Goal: Book appointment/travel/reservation

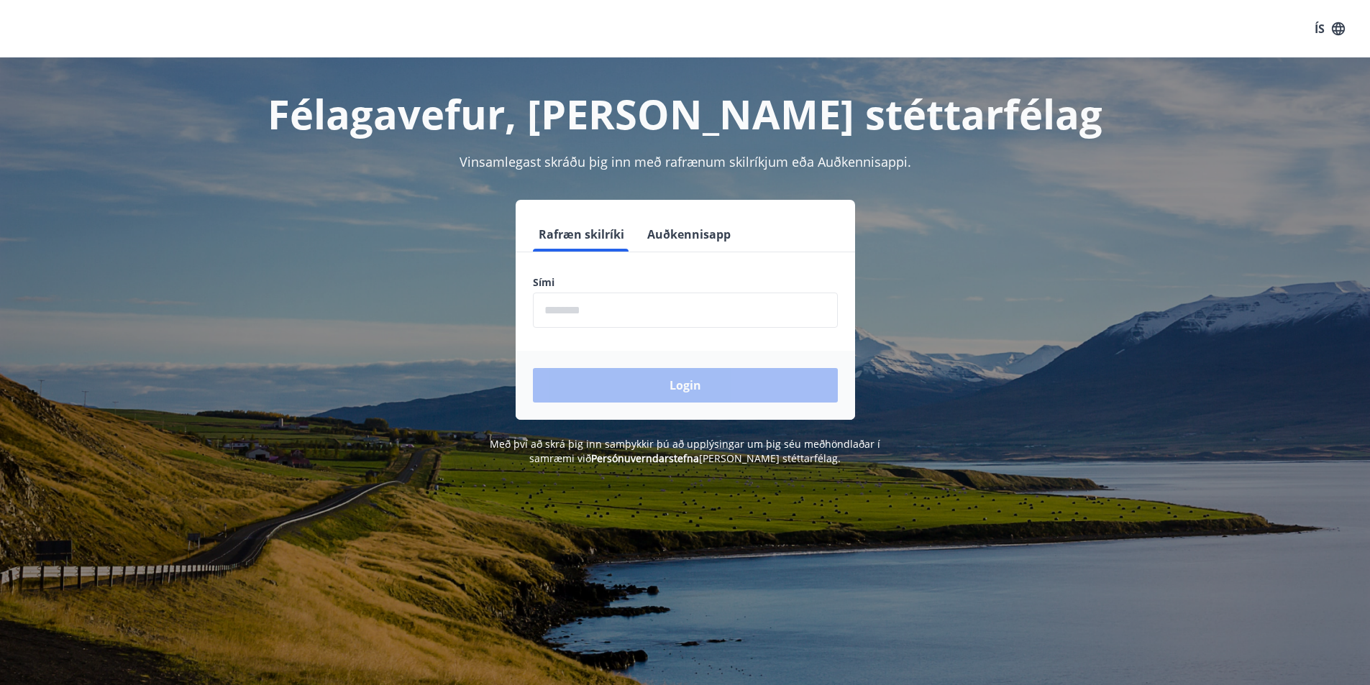
click at [626, 316] on input "phone" at bounding box center [685, 310] width 305 height 35
type input "********"
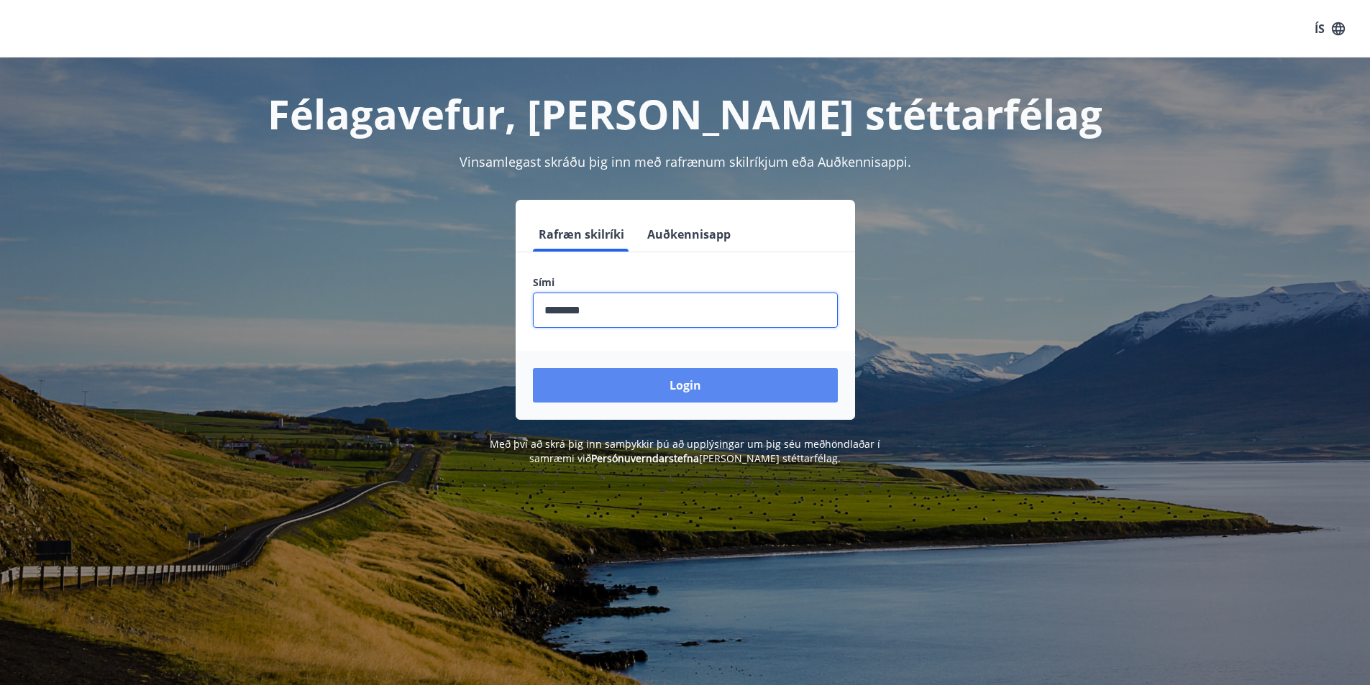
click at [640, 375] on button "Login" at bounding box center [685, 385] width 305 height 35
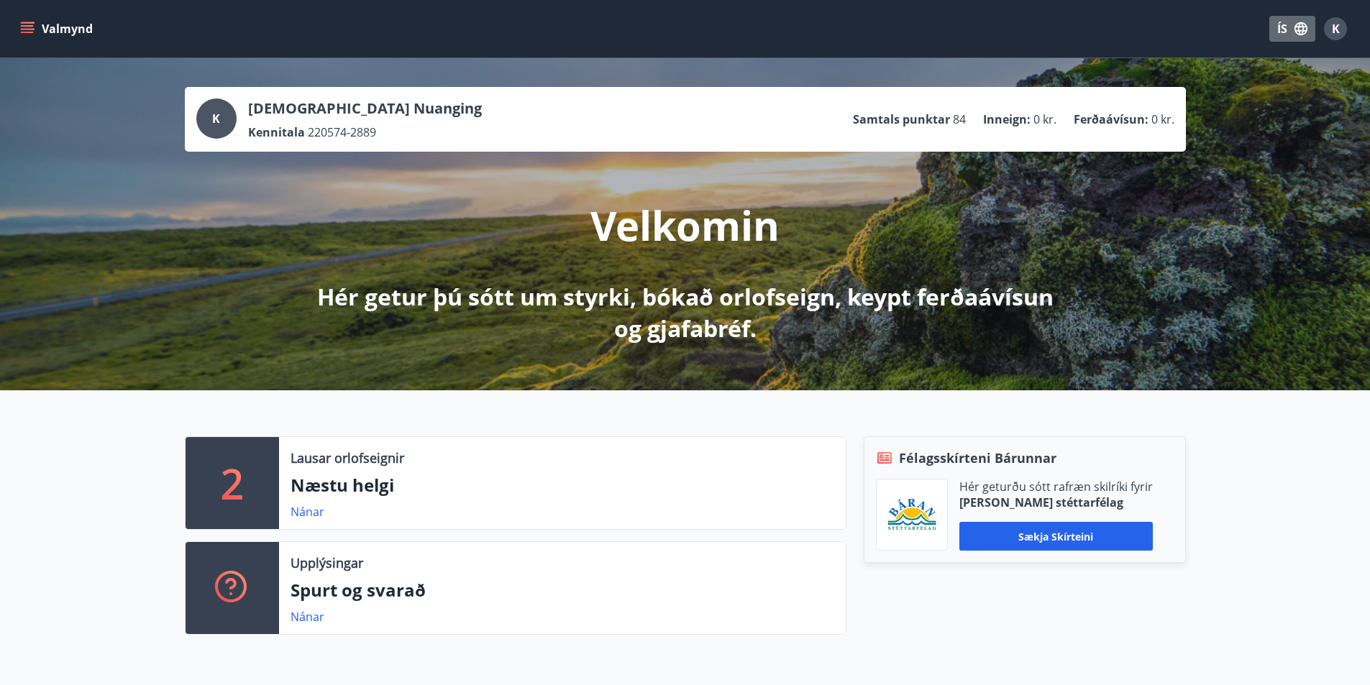
click at [1291, 25] on button "ÍS" at bounding box center [1292, 29] width 46 height 26
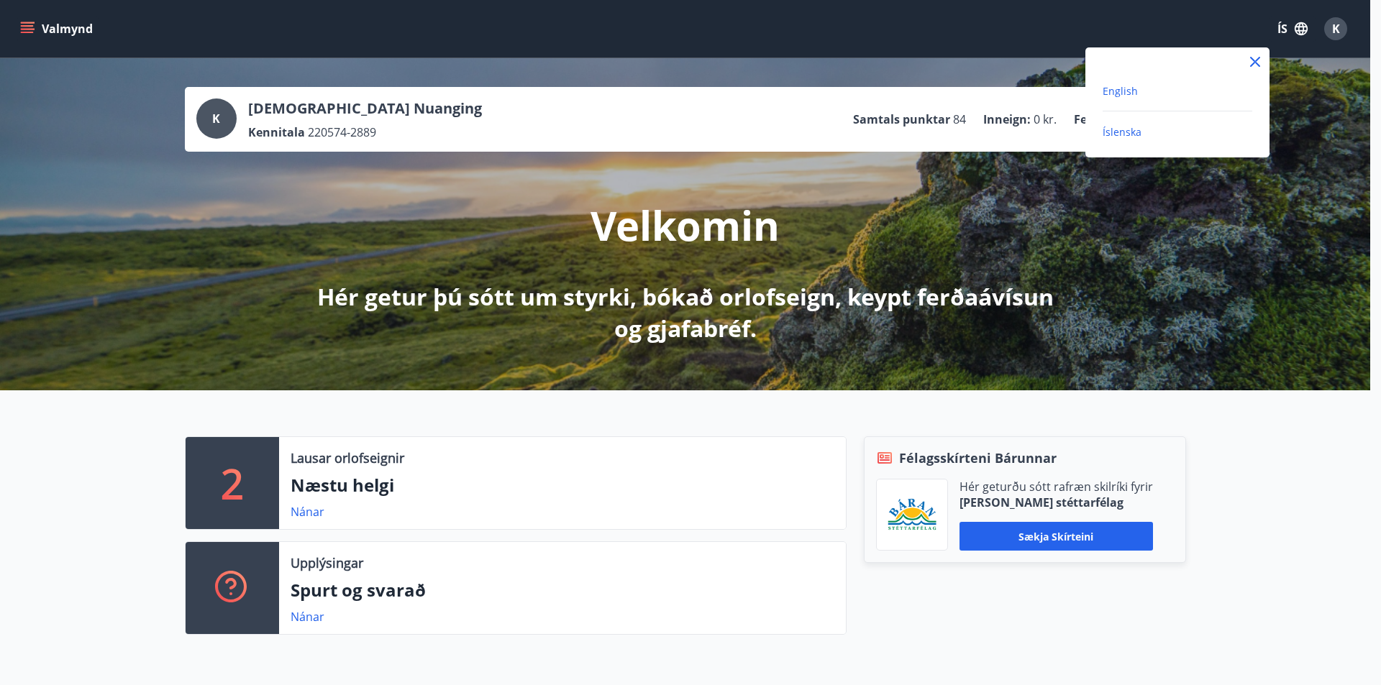
click at [1128, 92] on span "English" at bounding box center [1119, 91] width 35 height 14
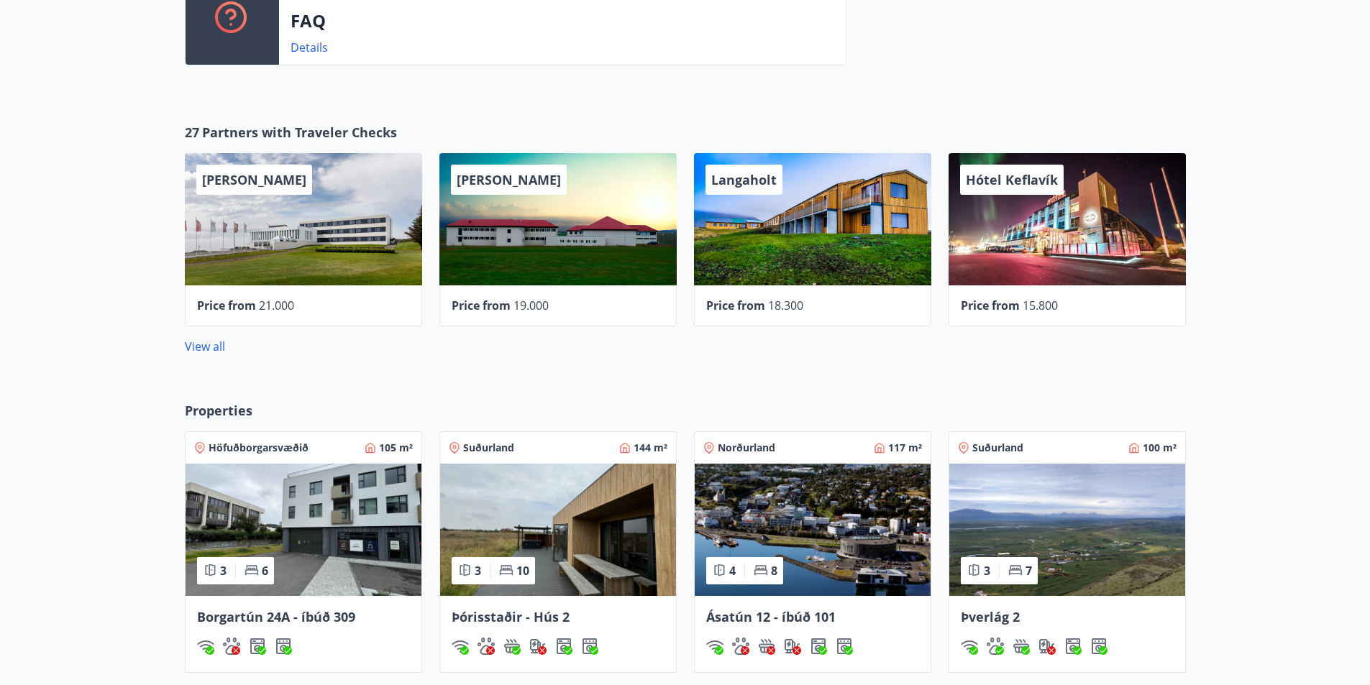
scroll to position [647, 0]
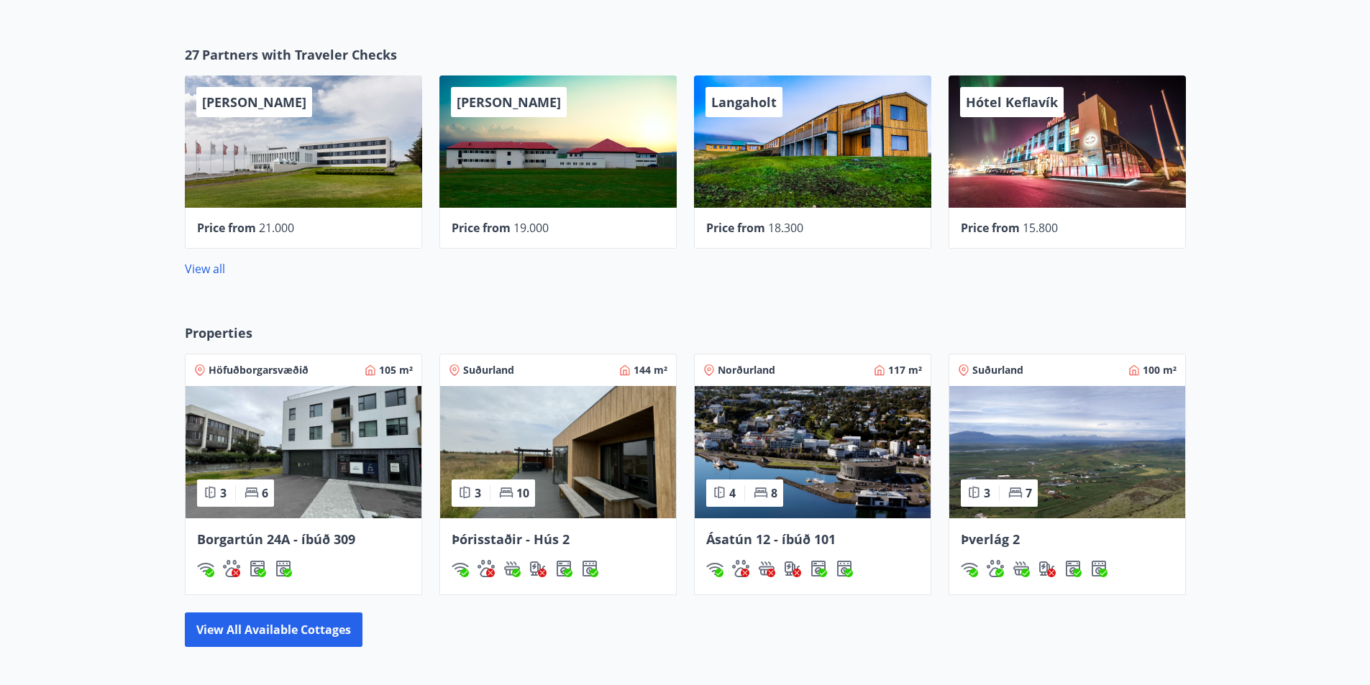
click at [557, 457] on img at bounding box center [558, 452] width 236 height 132
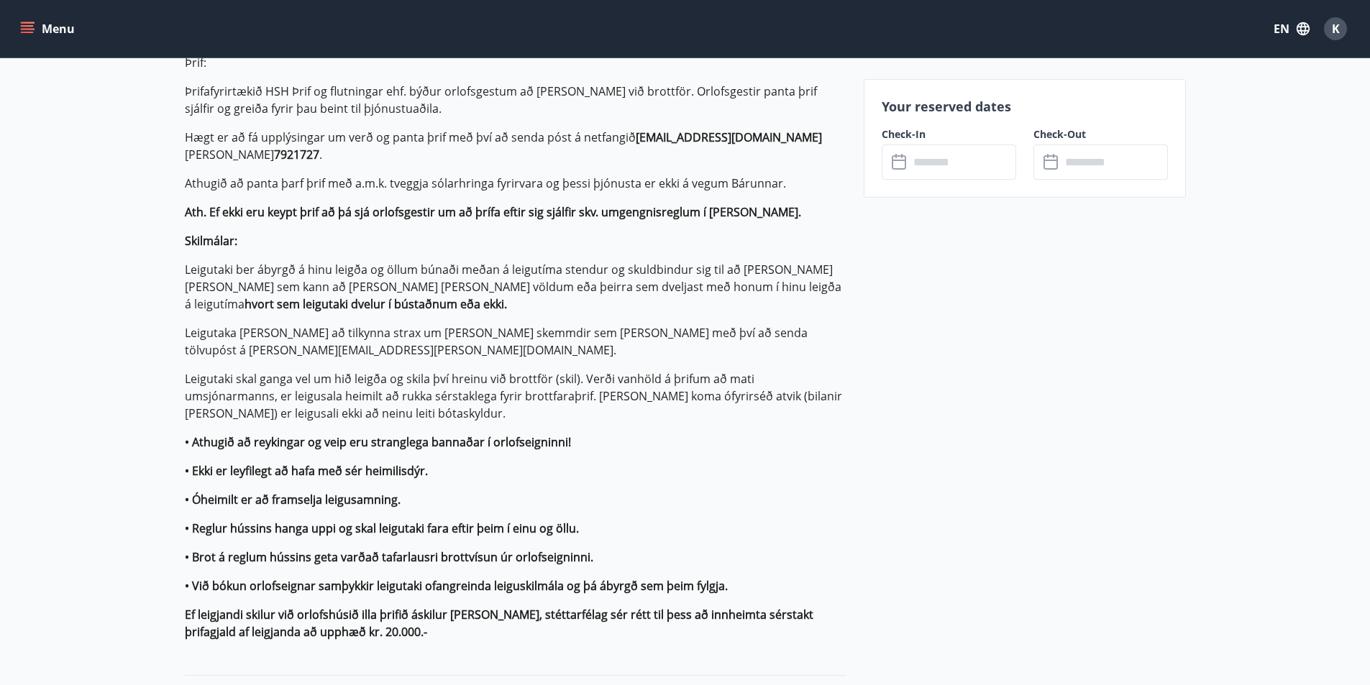
scroll to position [1222, 0]
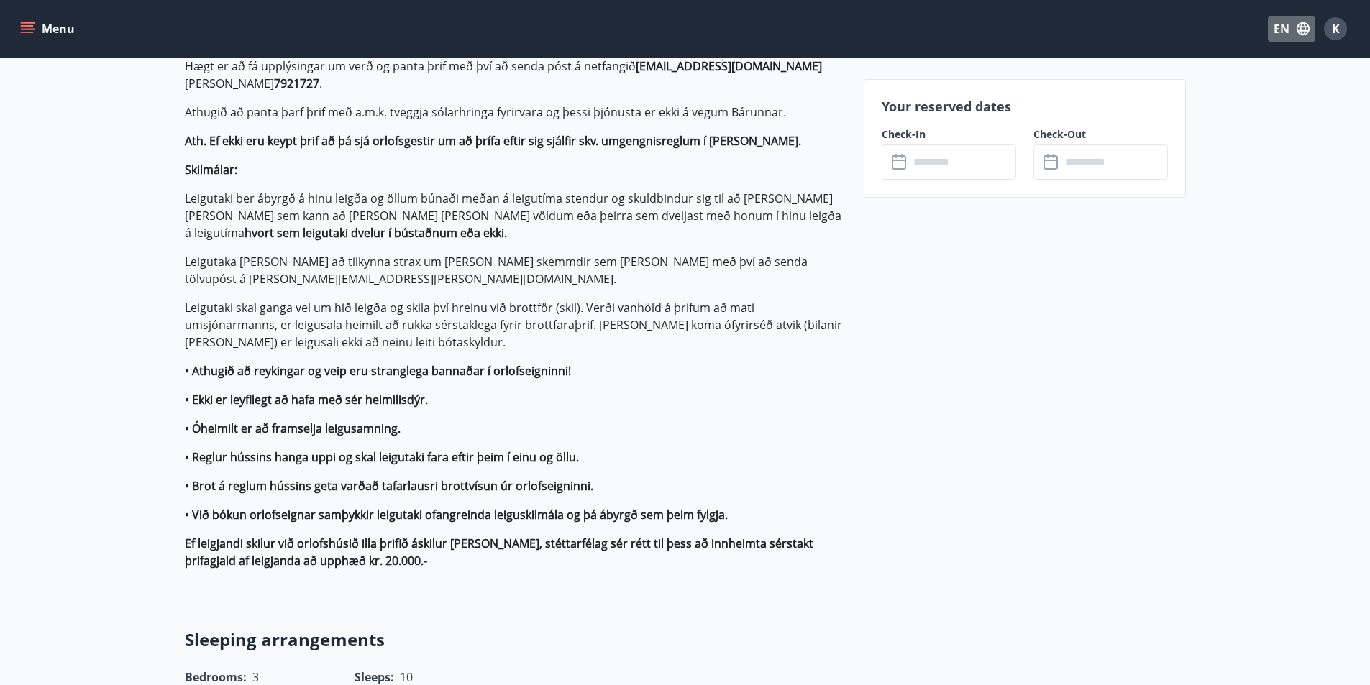
click at [1277, 27] on button "EN" at bounding box center [1291, 29] width 47 height 26
click at [1122, 87] on span "English" at bounding box center [1118, 91] width 35 height 14
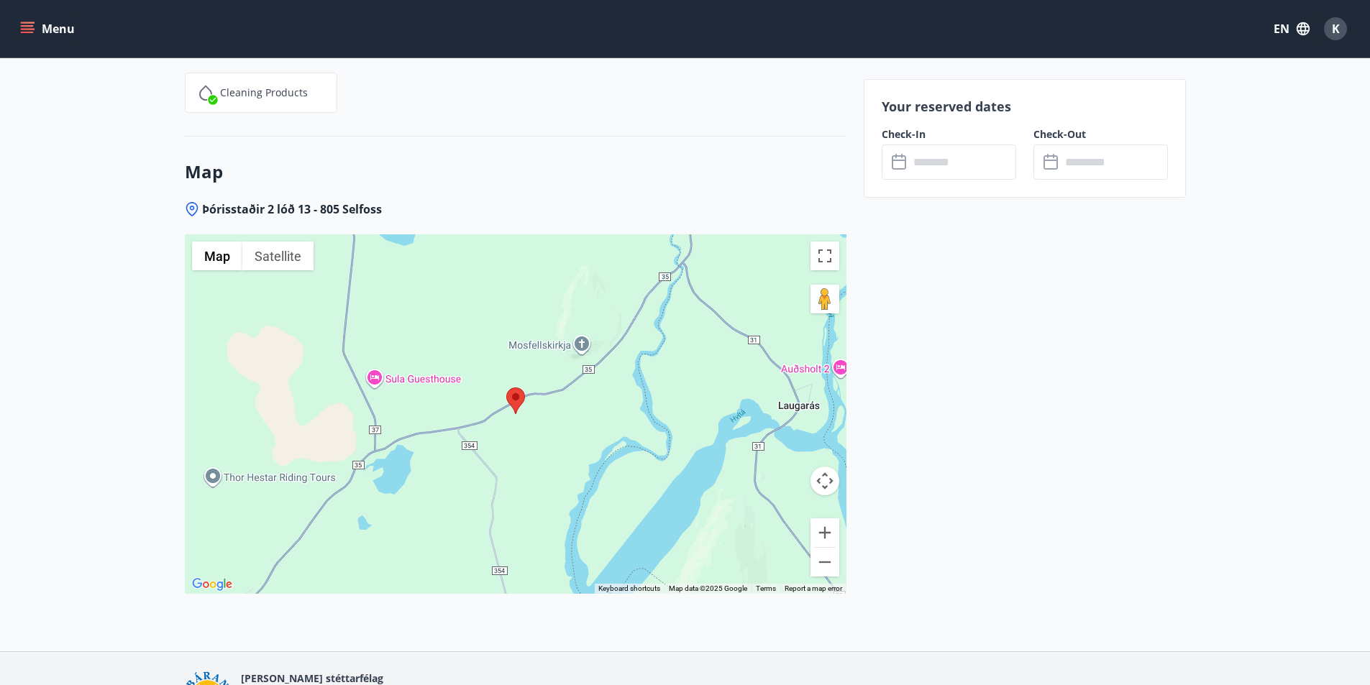
scroll to position [3164, 0]
click at [941, 163] on input "text" at bounding box center [962, 162] width 107 height 35
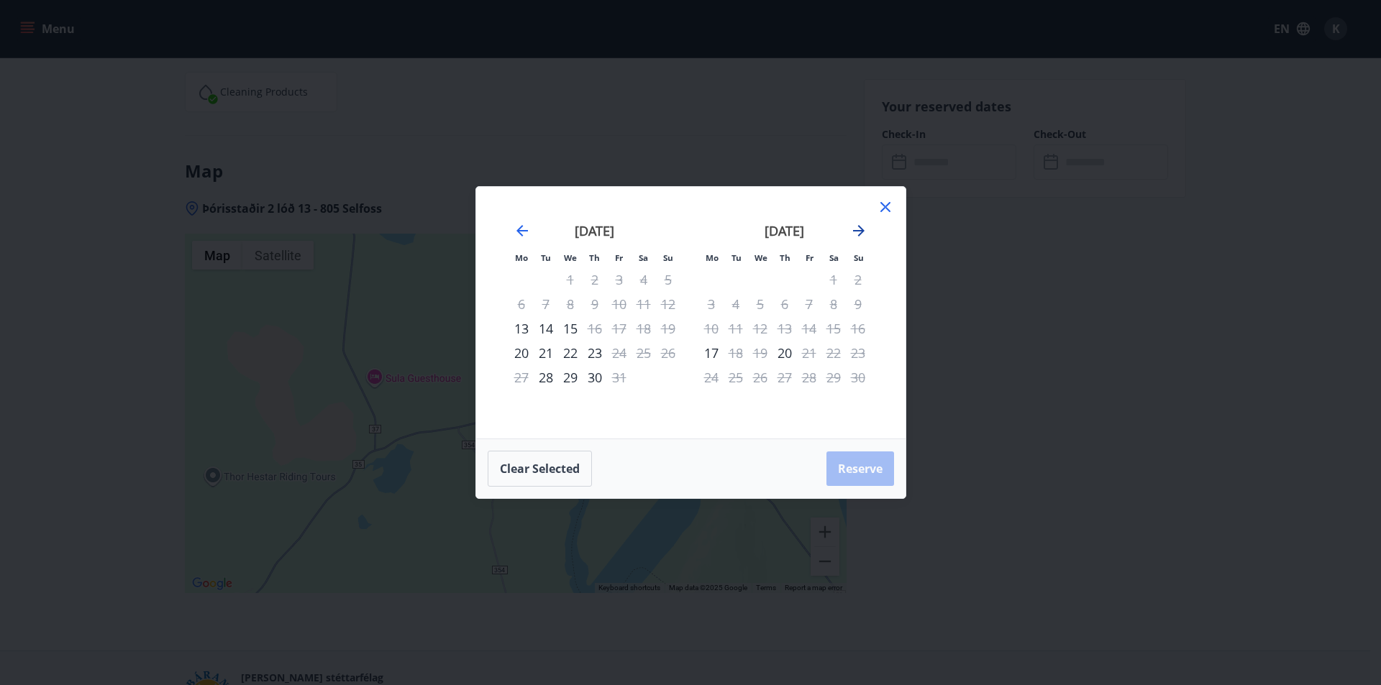
click at [859, 230] on icon "Move forward to switch to the next month." at bounding box center [859, 231] width 12 height 12
click at [854, 227] on icon "Move forward to switch to the next month." at bounding box center [858, 230] width 17 height 17
click at [859, 234] on icon "Move forward to switch to the next month." at bounding box center [858, 230] width 17 height 17
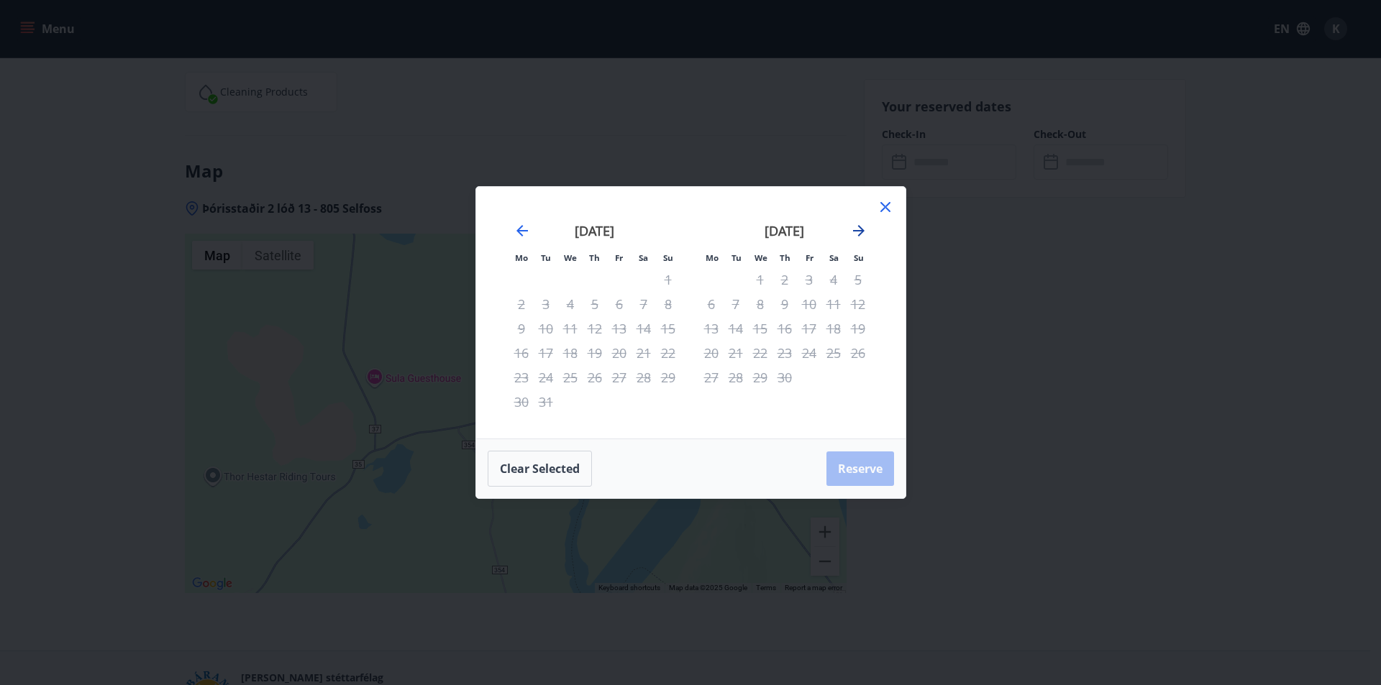
click at [859, 234] on icon "Move forward to switch to the next month." at bounding box center [858, 230] width 17 height 17
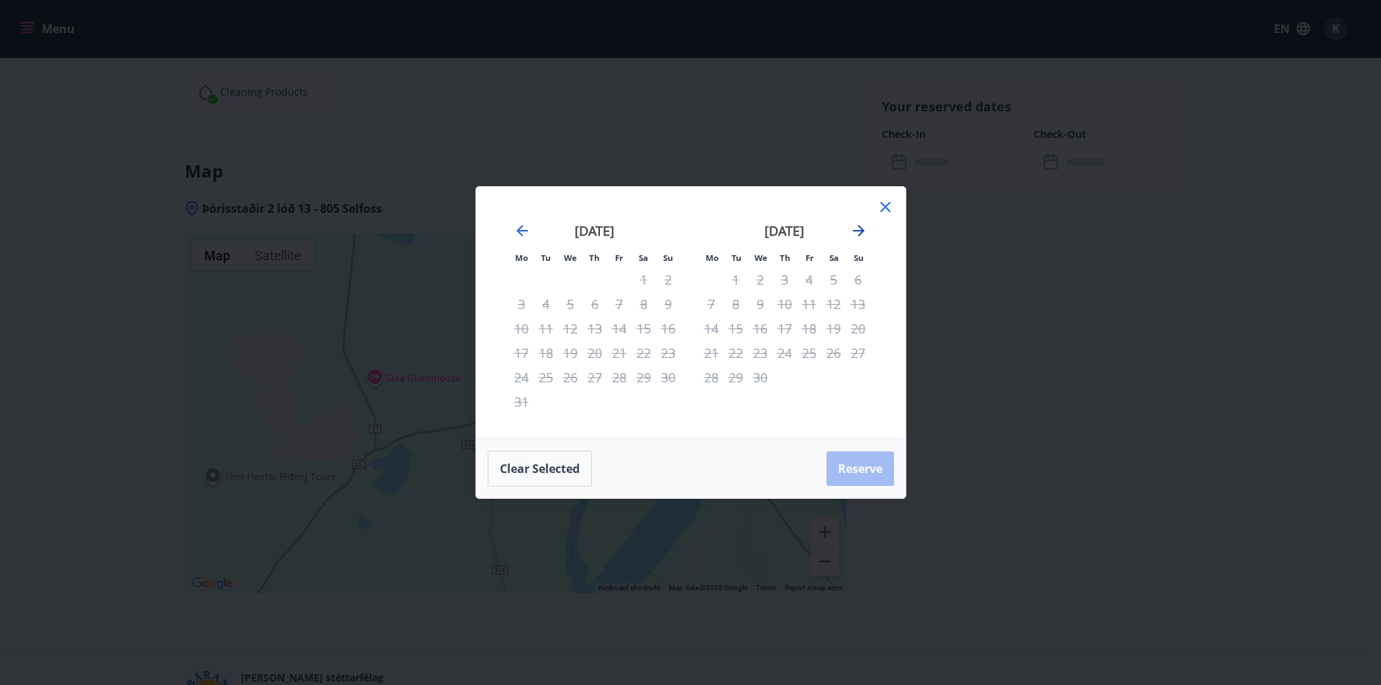
click at [859, 234] on icon "Move forward to switch to the next month." at bounding box center [858, 230] width 17 height 17
click at [521, 227] on icon "Move backward to switch to the previous month." at bounding box center [522, 231] width 12 height 12
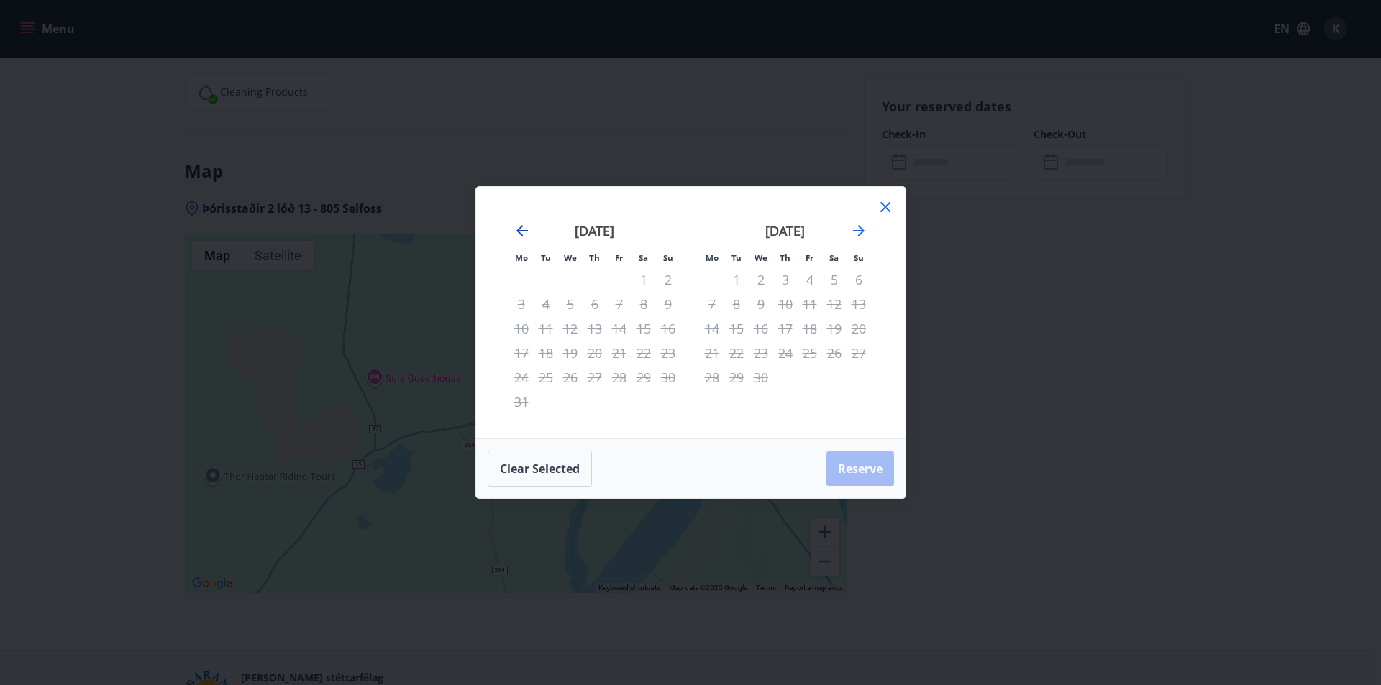
click at [521, 227] on icon "Move backward to switch to the previous month." at bounding box center [522, 231] width 12 height 12
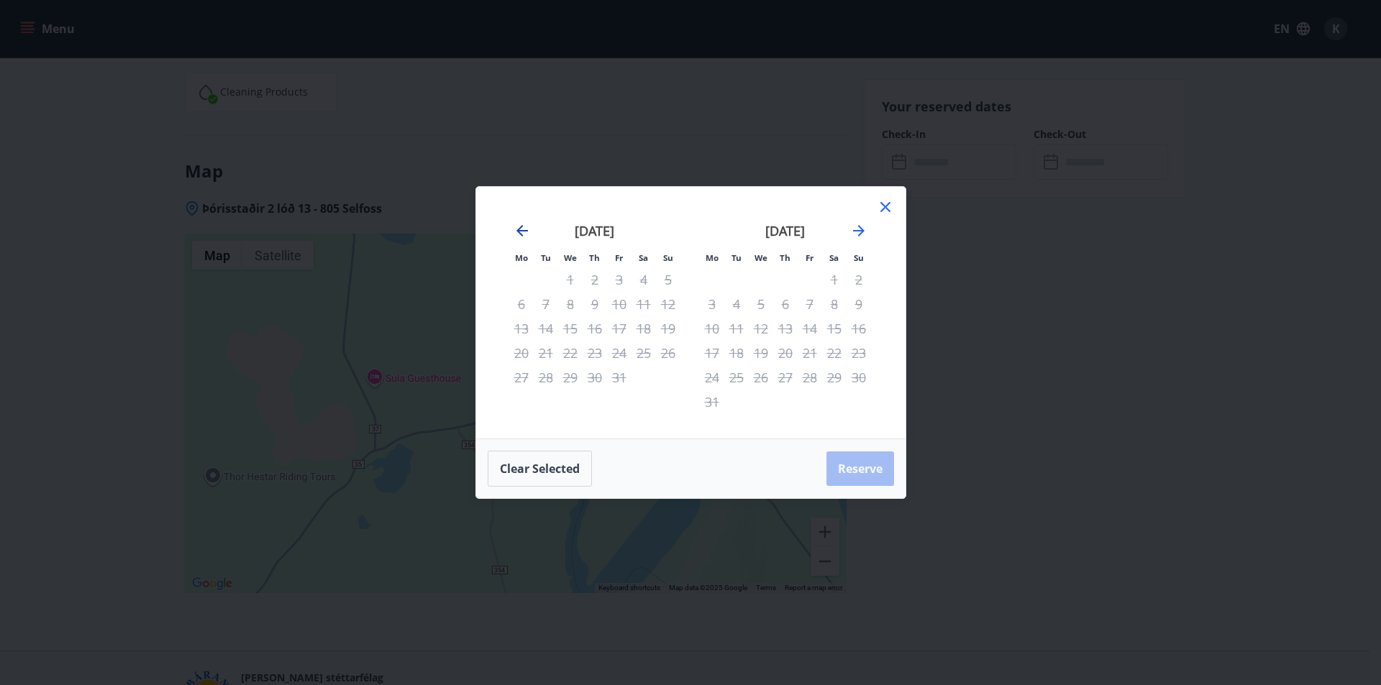
click at [521, 227] on icon "Move backward to switch to the previous month." at bounding box center [522, 231] width 12 height 12
click at [520, 234] on icon "Move backward to switch to the previous month." at bounding box center [522, 231] width 12 height 12
drag, startPoint x: 520, startPoint y: 234, endPoint x: 848, endPoint y: 211, distance: 328.7
click at [524, 232] on icon "Move backward to switch to the previous month." at bounding box center [522, 231] width 12 height 12
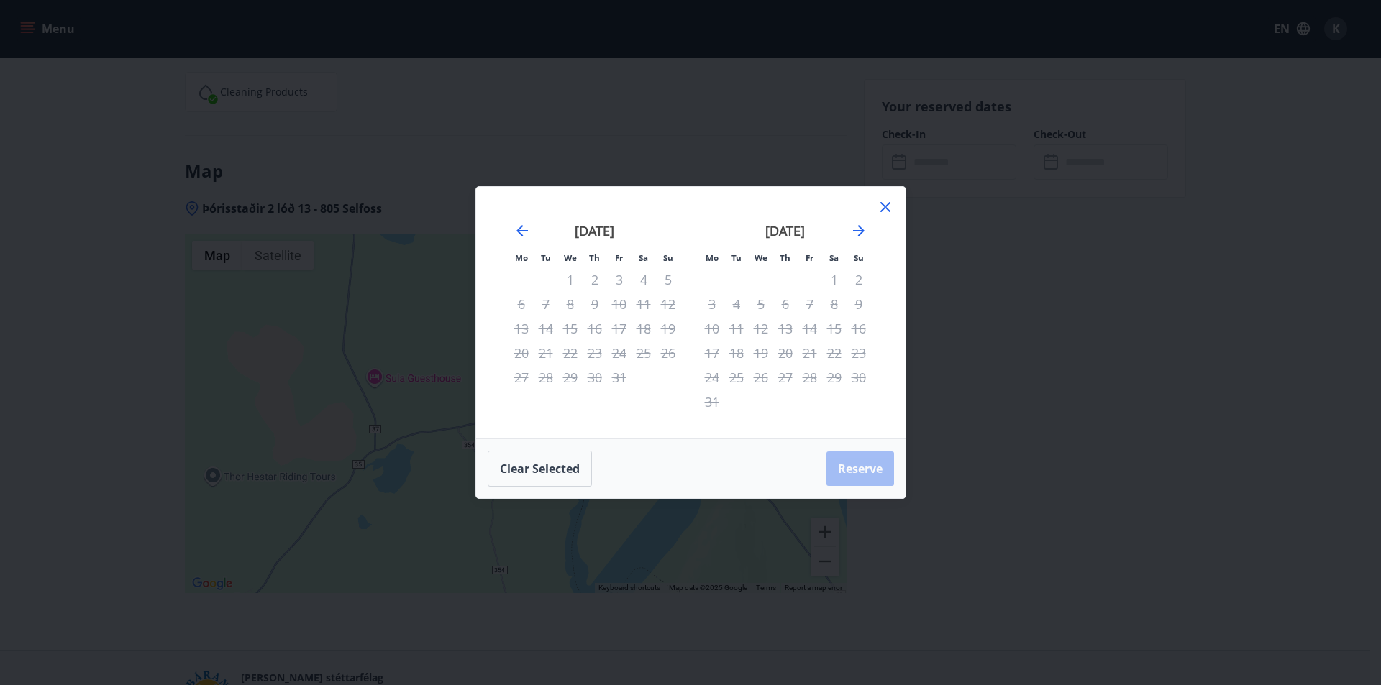
click at [887, 209] on icon at bounding box center [885, 206] width 17 height 17
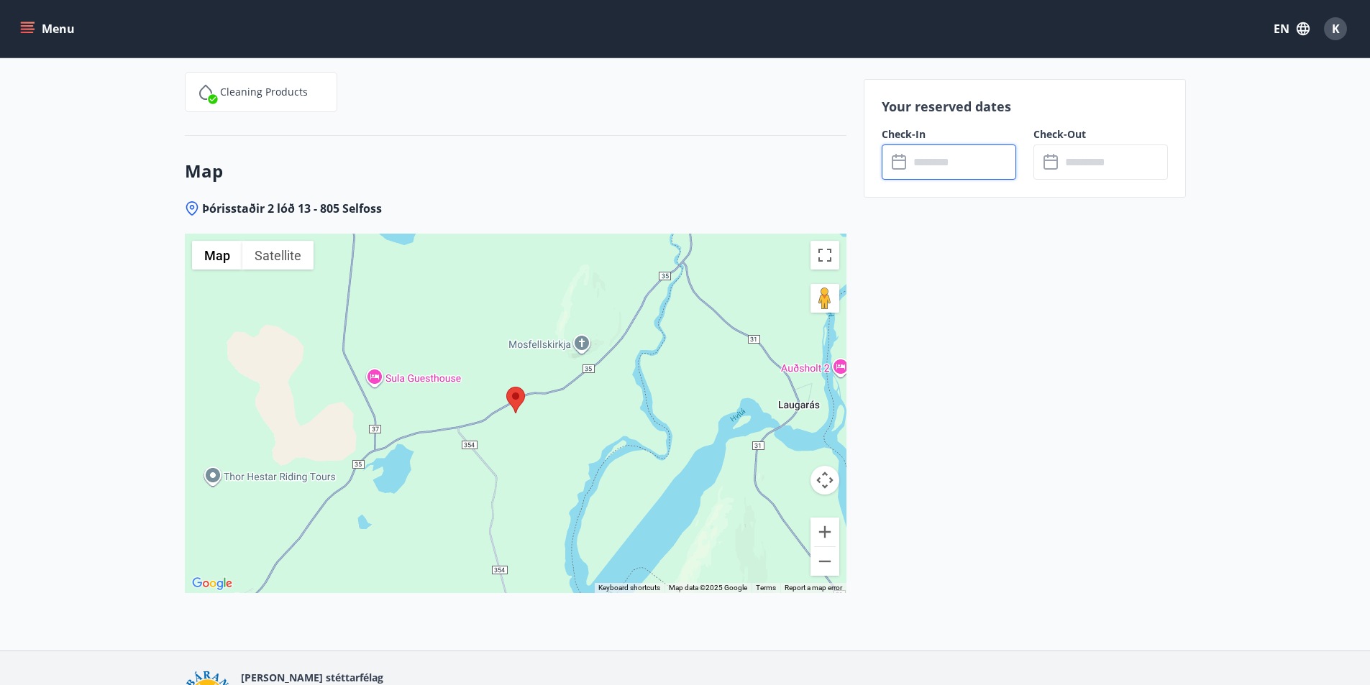
click at [940, 167] on input "text" at bounding box center [962, 162] width 107 height 35
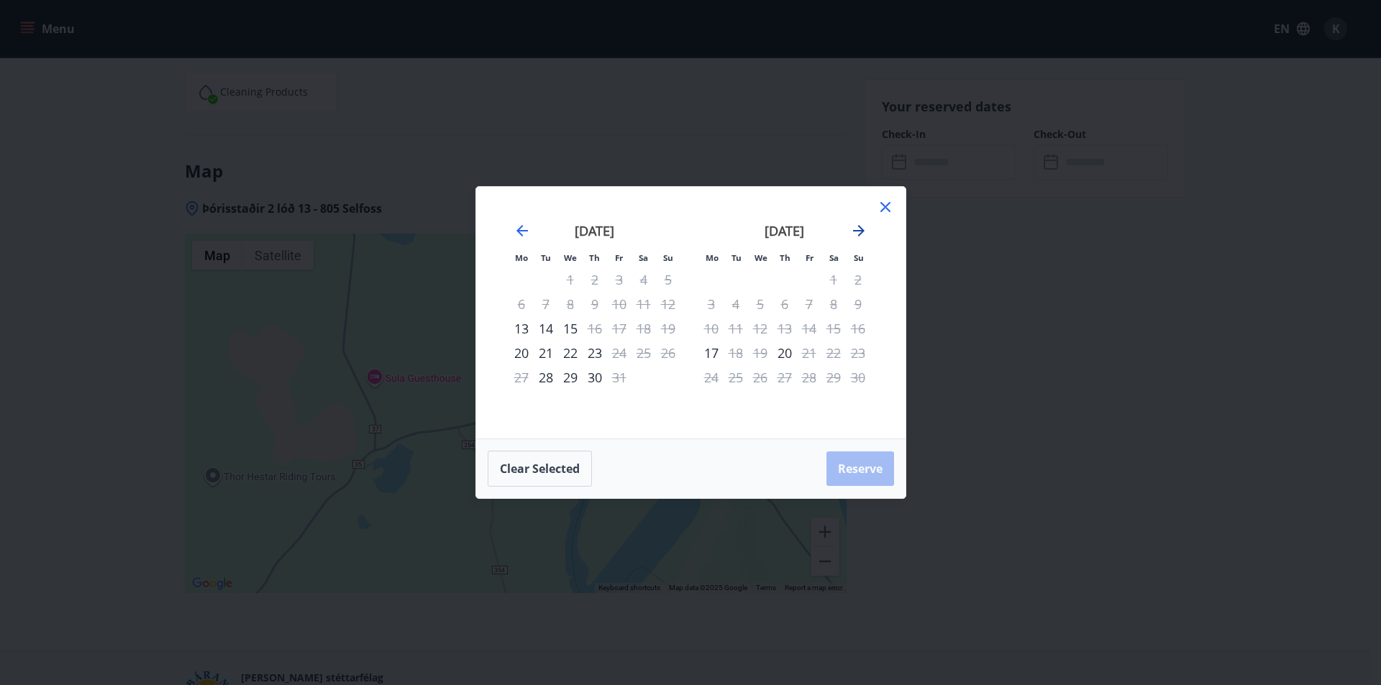
click at [858, 233] on icon "Move forward to switch to the next month." at bounding box center [858, 230] width 17 height 17
click at [518, 233] on icon "Move backward to switch to the previous month." at bounding box center [521, 230] width 17 height 17
click at [859, 242] on div "[DATE]" at bounding box center [784, 235] width 171 height 63
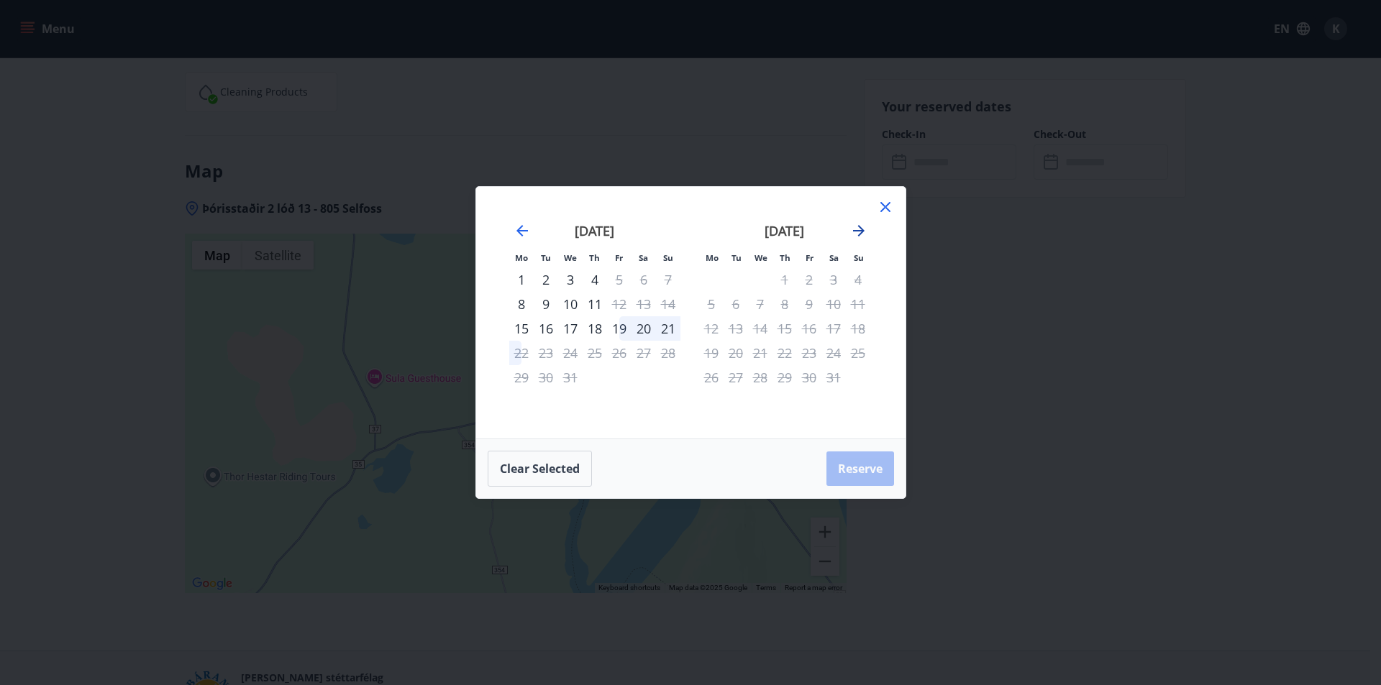
click at [859, 229] on icon "Move forward to switch to the next month." at bounding box center [858, 230] width 17 height 17
click at [884, 202] on icon at bounding box center [885, 206] width 17 height 17
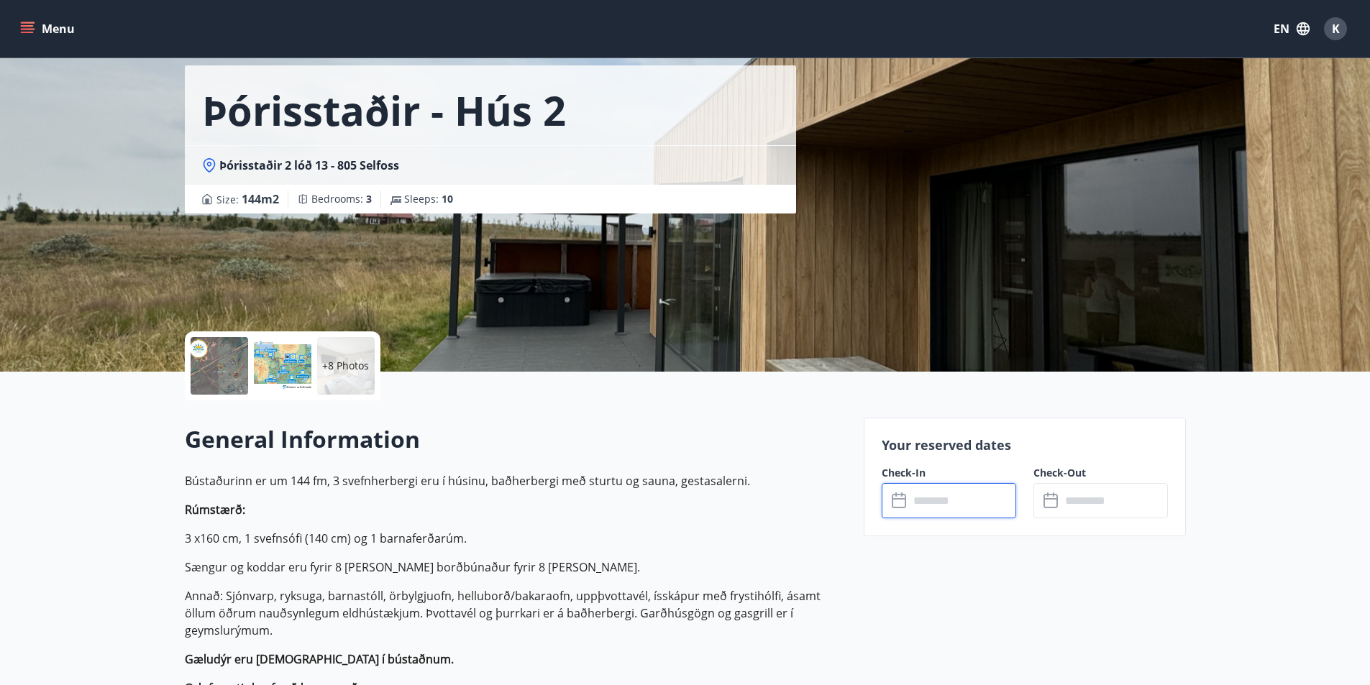
scroll to position [0, 0]
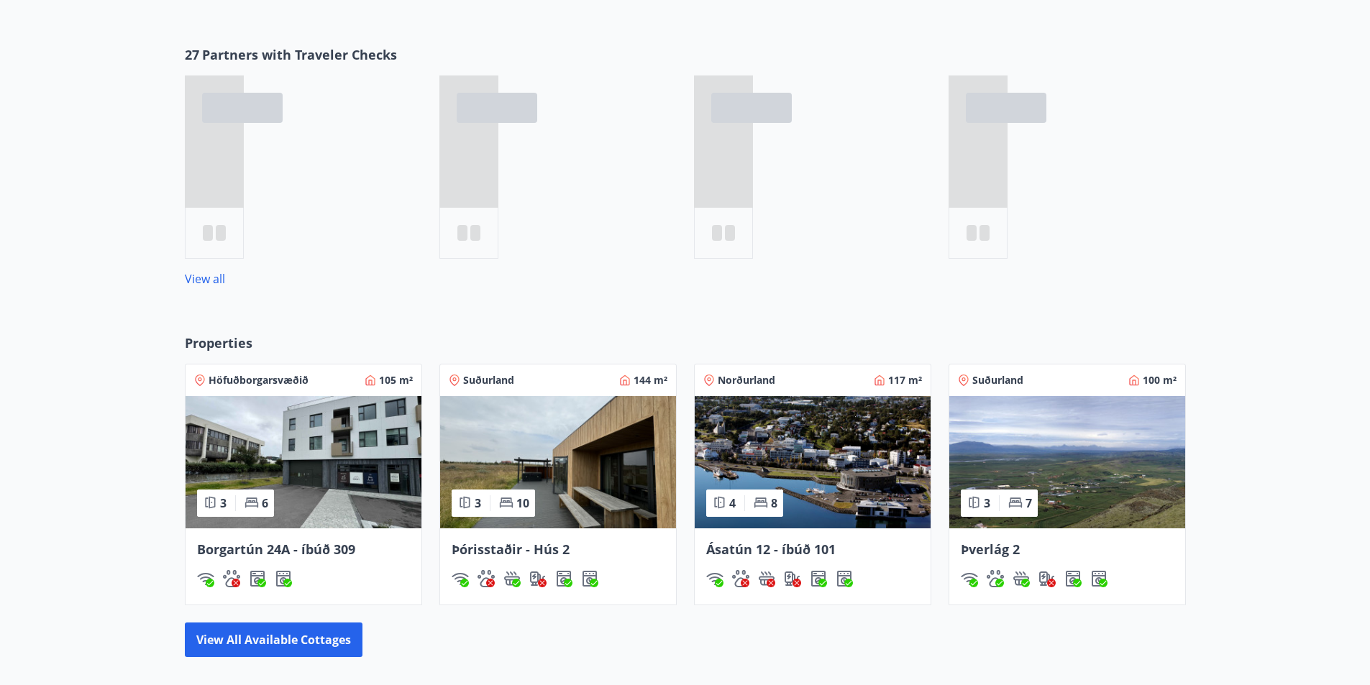
scroll to position [690, 0]
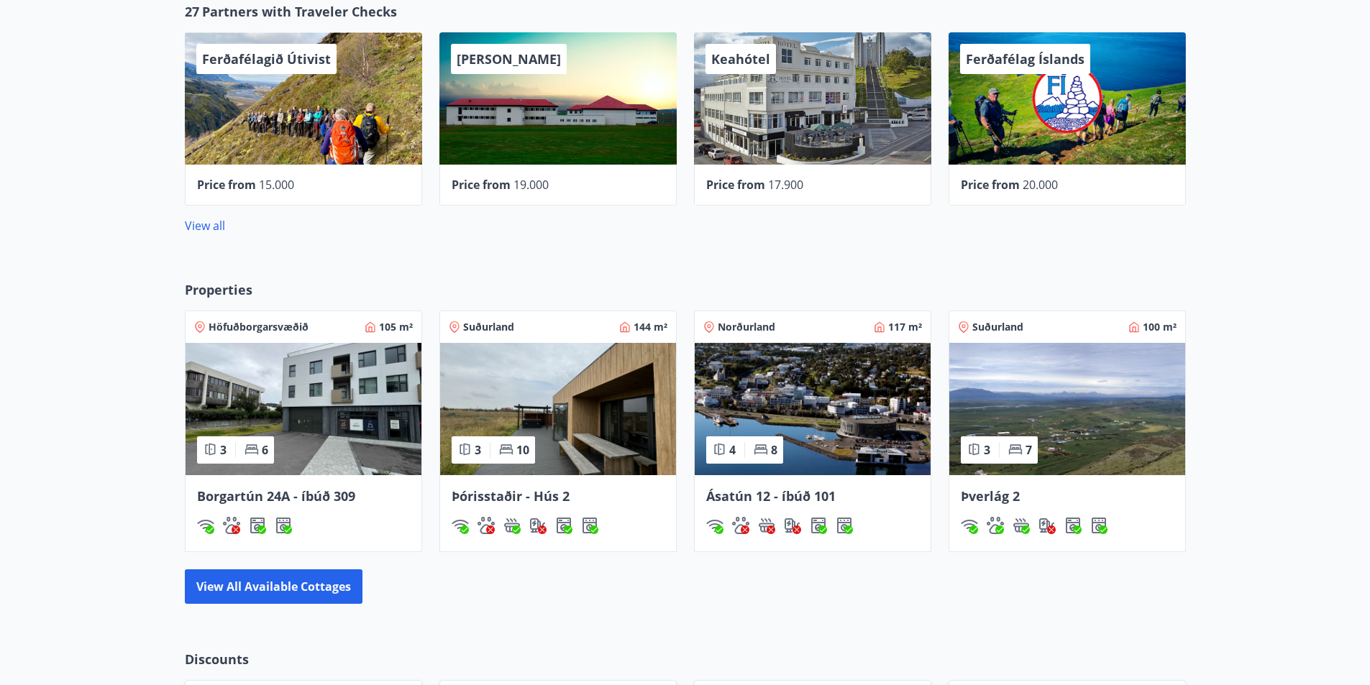
click at [1108, 422] on img at bounding box center [1067, 409] width 236 height 132
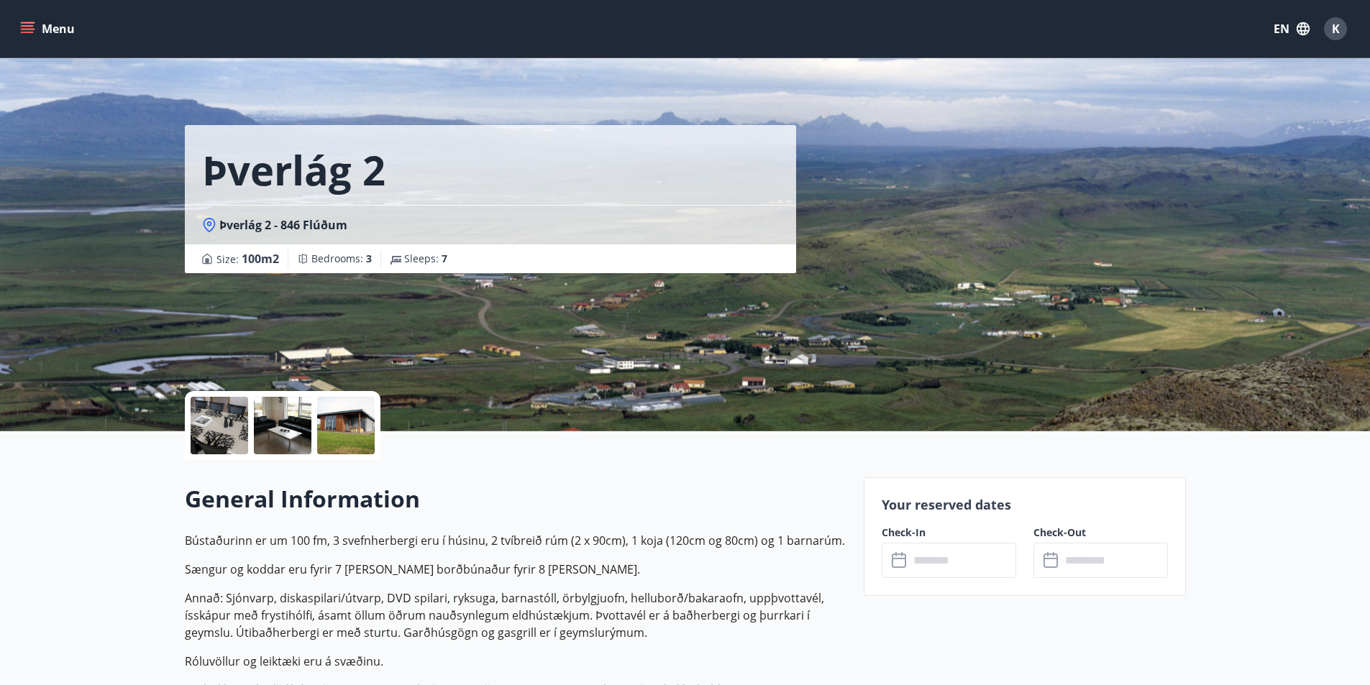
click at [375, 420] on div at bounding box center [283, 425] width 196 height 69
click at [347, 424] on div at bounding box center [346, 426] width 58 height 58
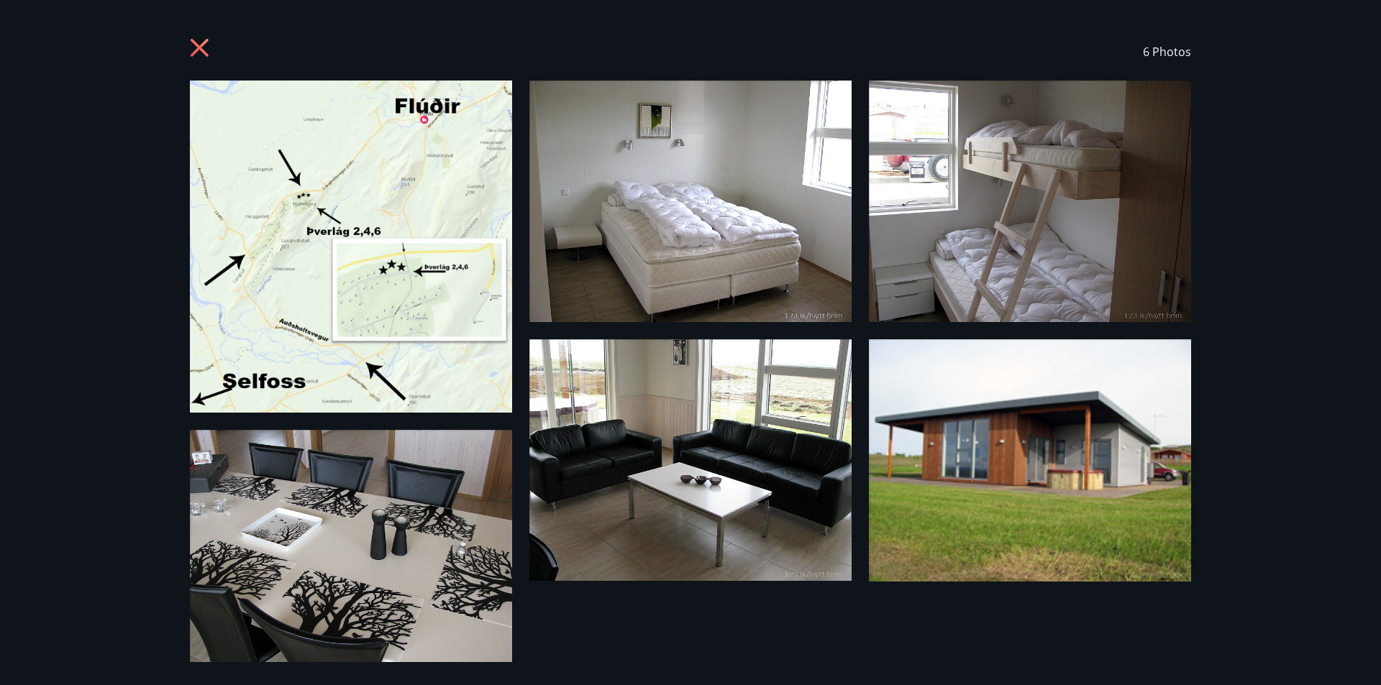
click at [200, 38] on icon at bounding box center [201, 49] width 23 height 23
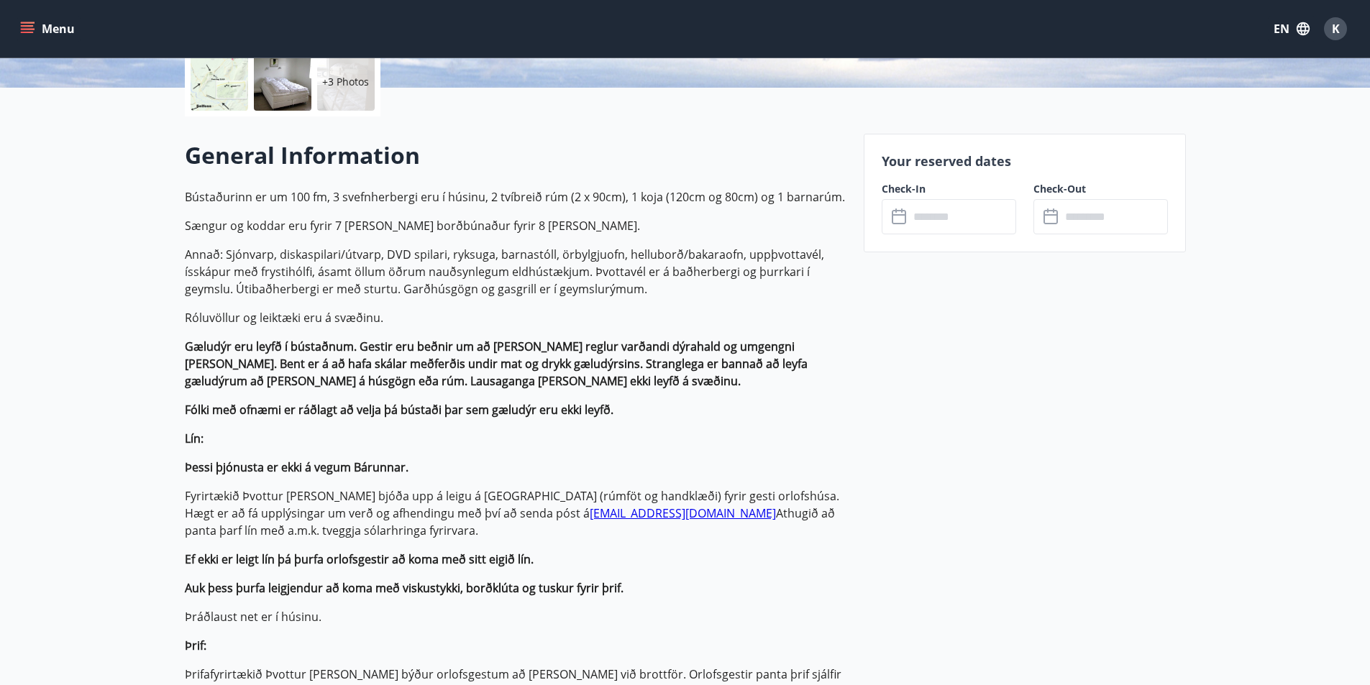
scroll to position [360, 0]
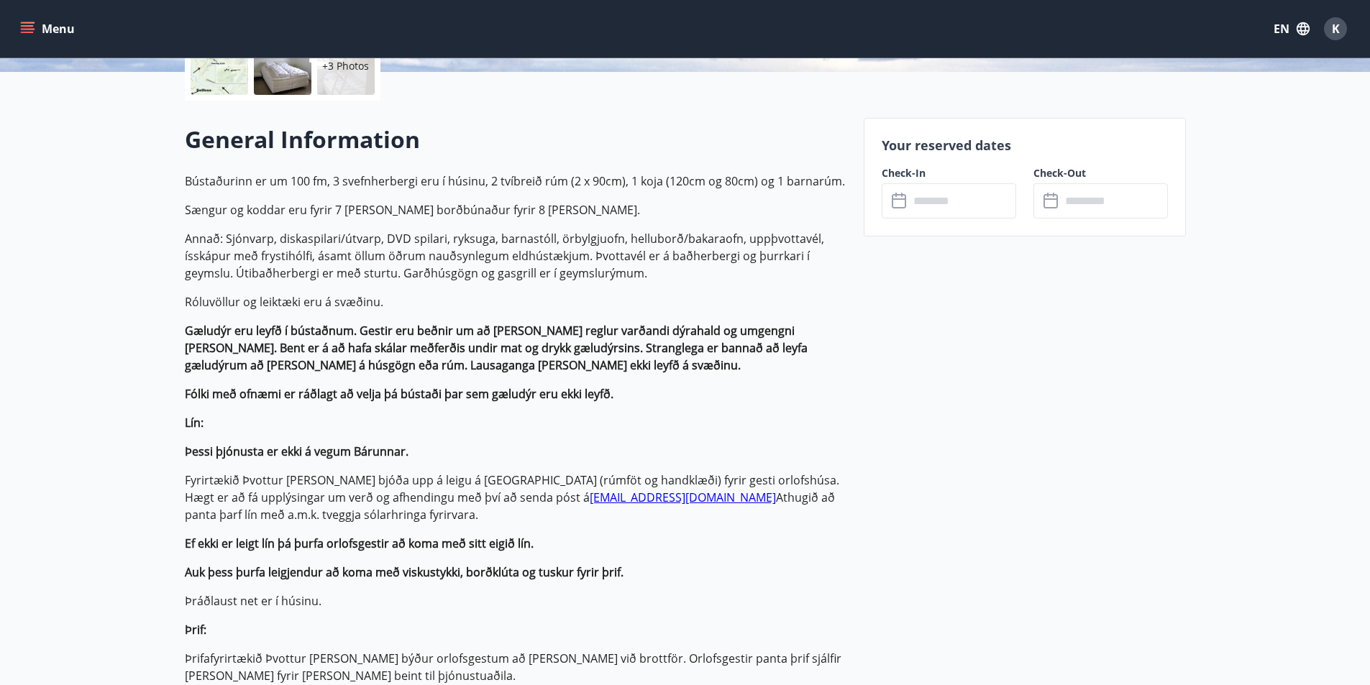
click at [902, 208] on icon at bounding box center [899, 201] width 14 height 14
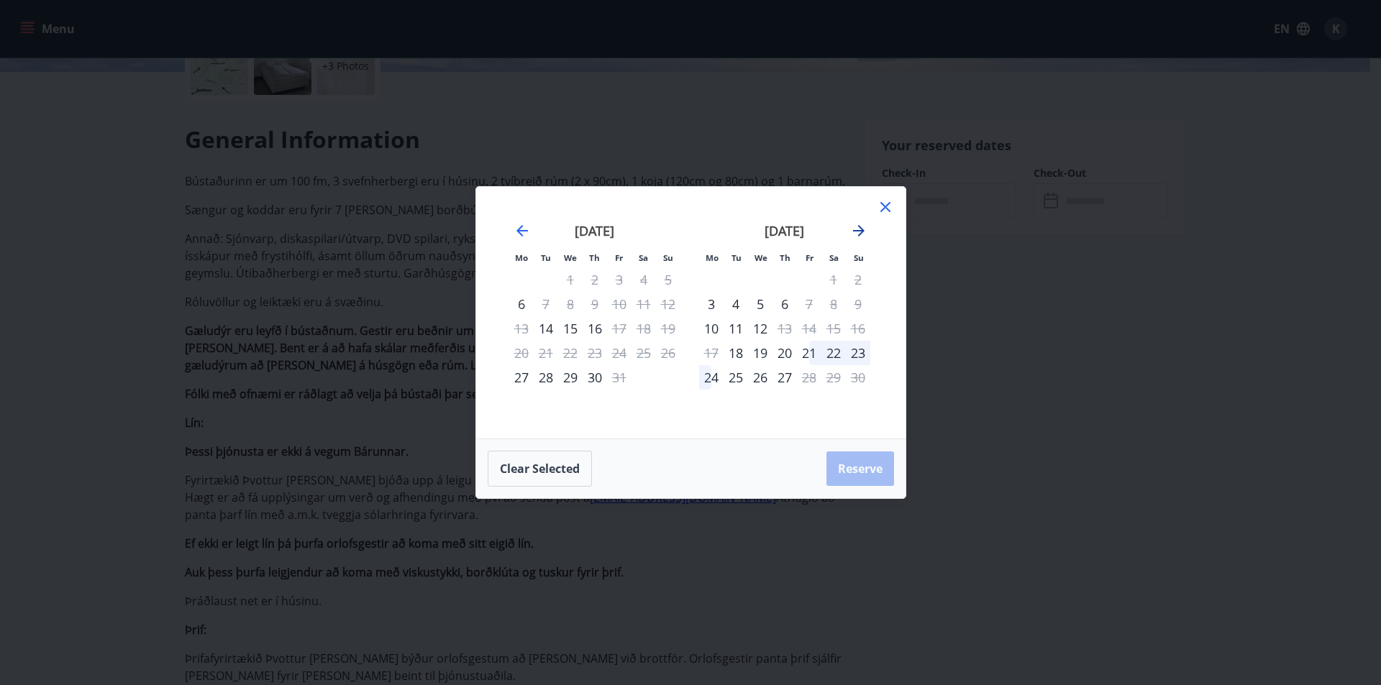
click at [856, 228] on icon "Move forward to switch to the next month." at bounding box center [858, 230] width 17 height 17
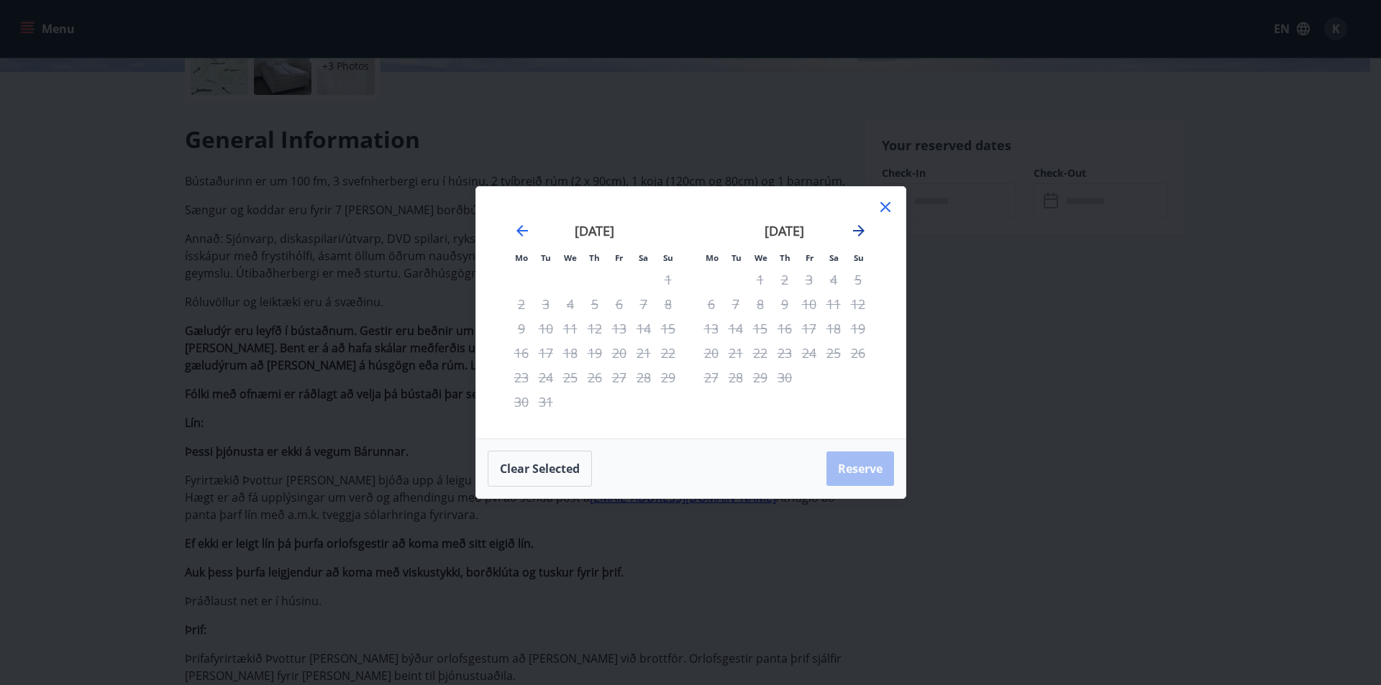
click at [856, 228] on icon "Move forward to switch to the next month." at bounding box center [858, 230] width 17 height 17
click at [882, 204] on icon at bounding box center [885, 206] width 17 height 17
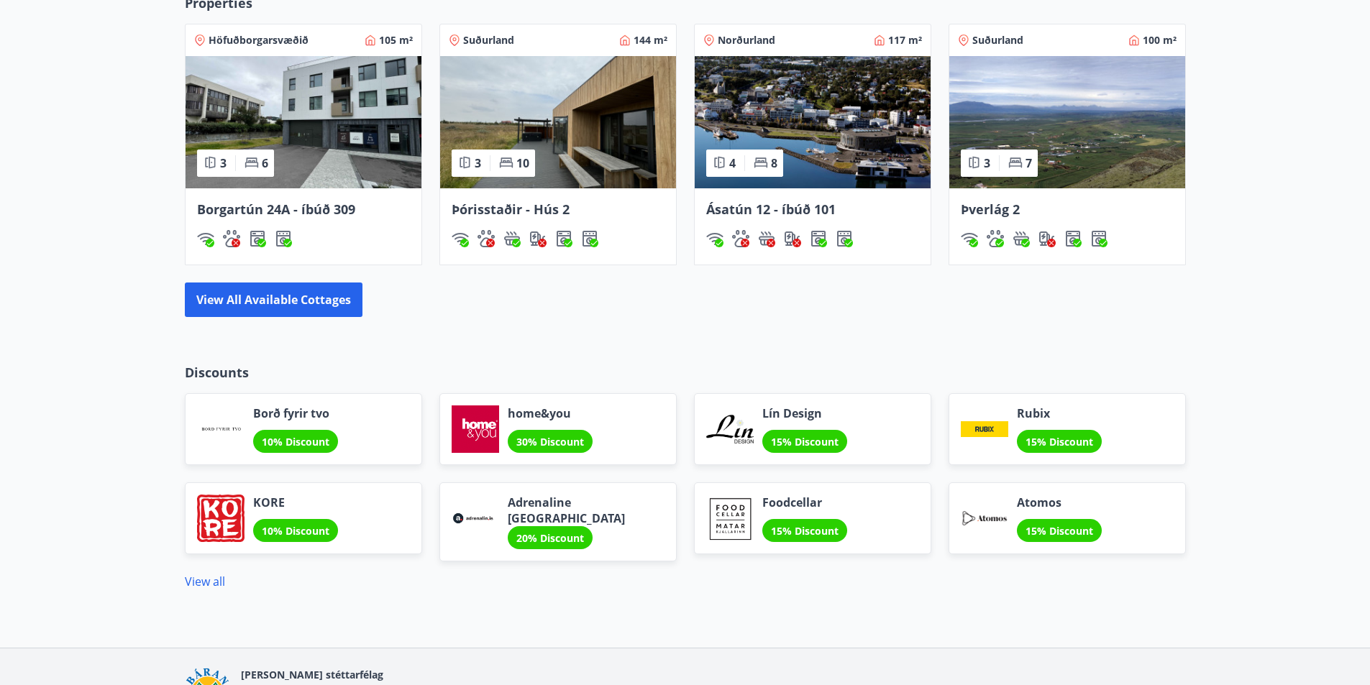
scroll to position [1053, 0]
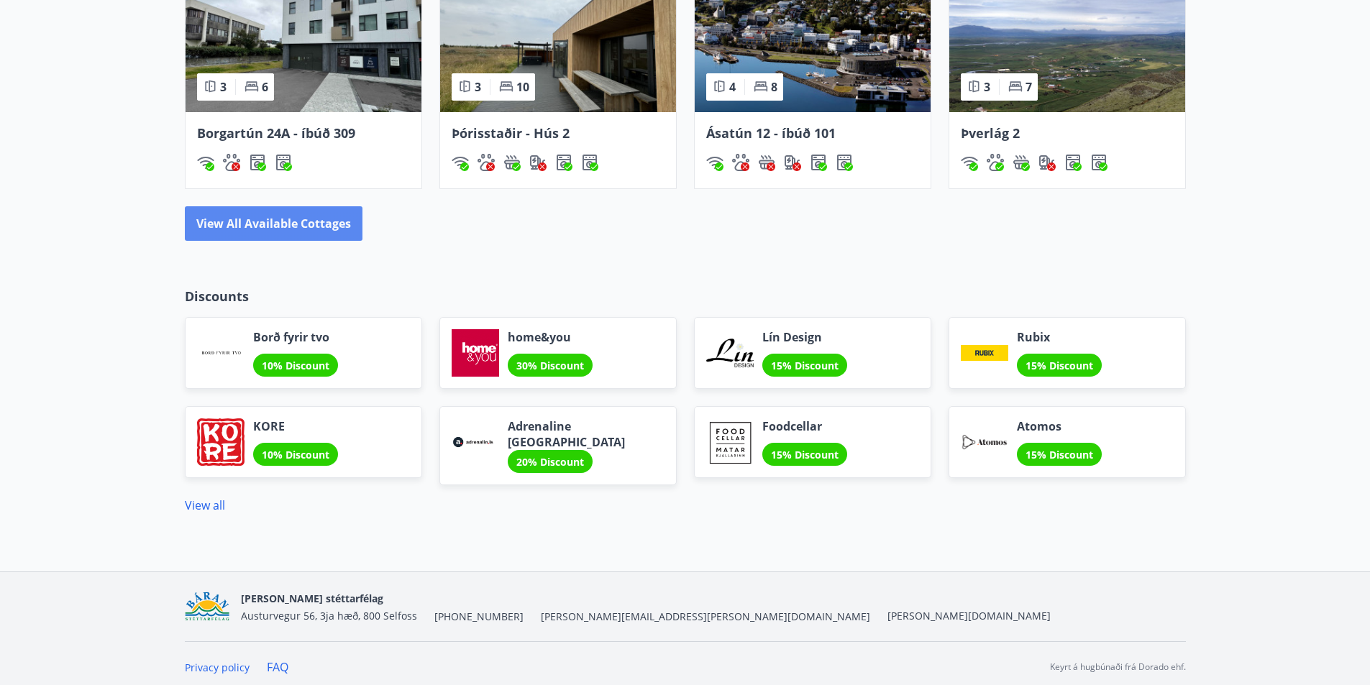
click at [288, 222] on button "View all available cottages" at bounding box center [274, 223] width 178 height 35
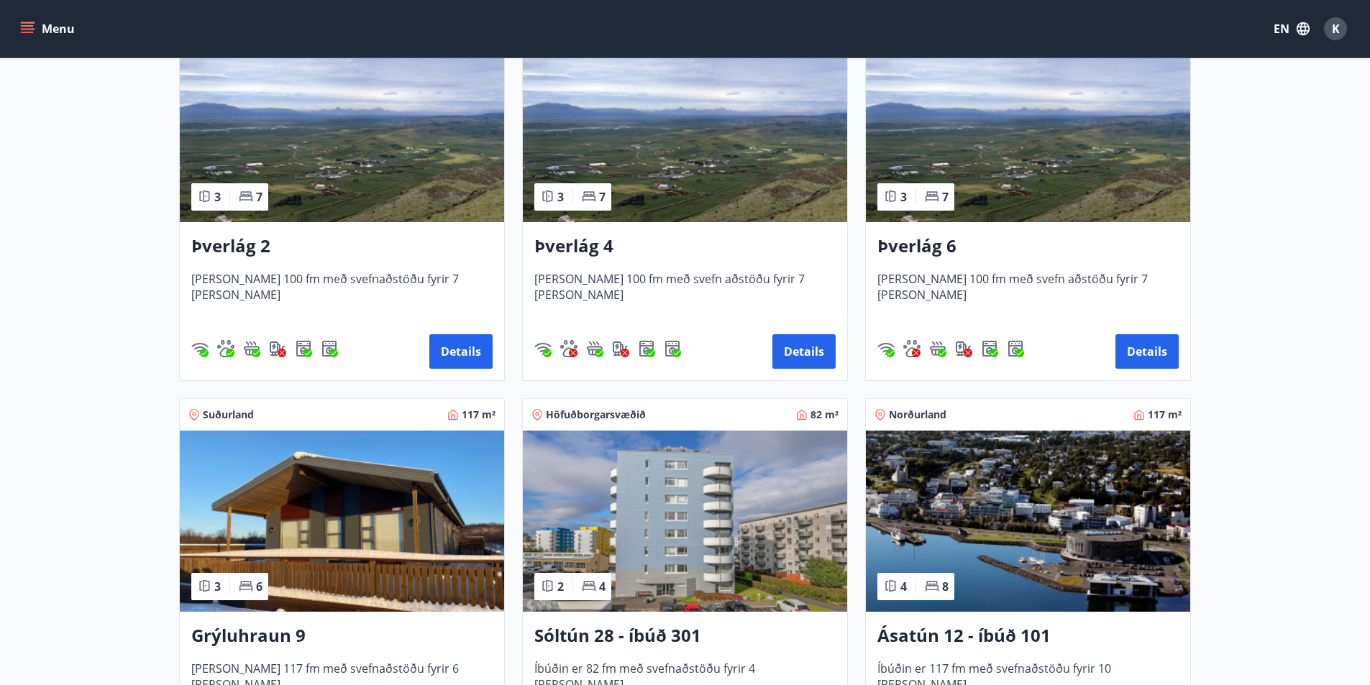
scroll to position [360, 0]
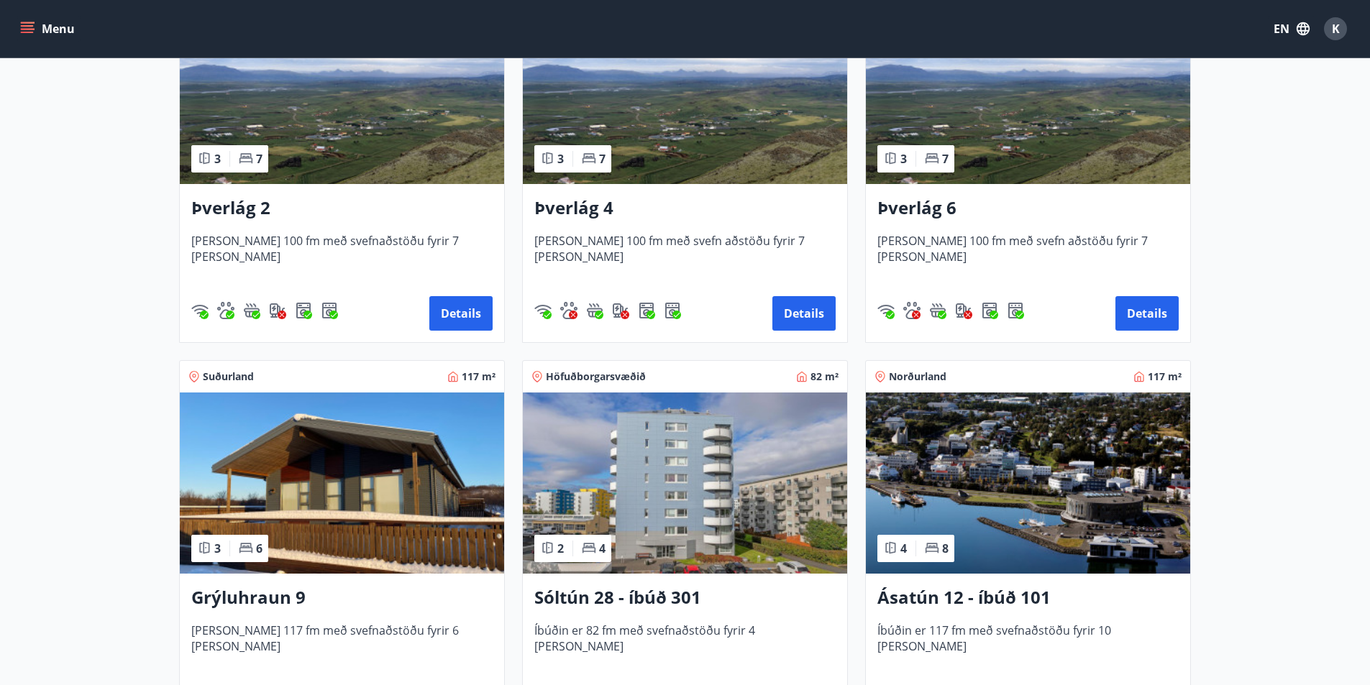
click at [434, 485] on img at bounding box center [342, 483] width 324 height 181
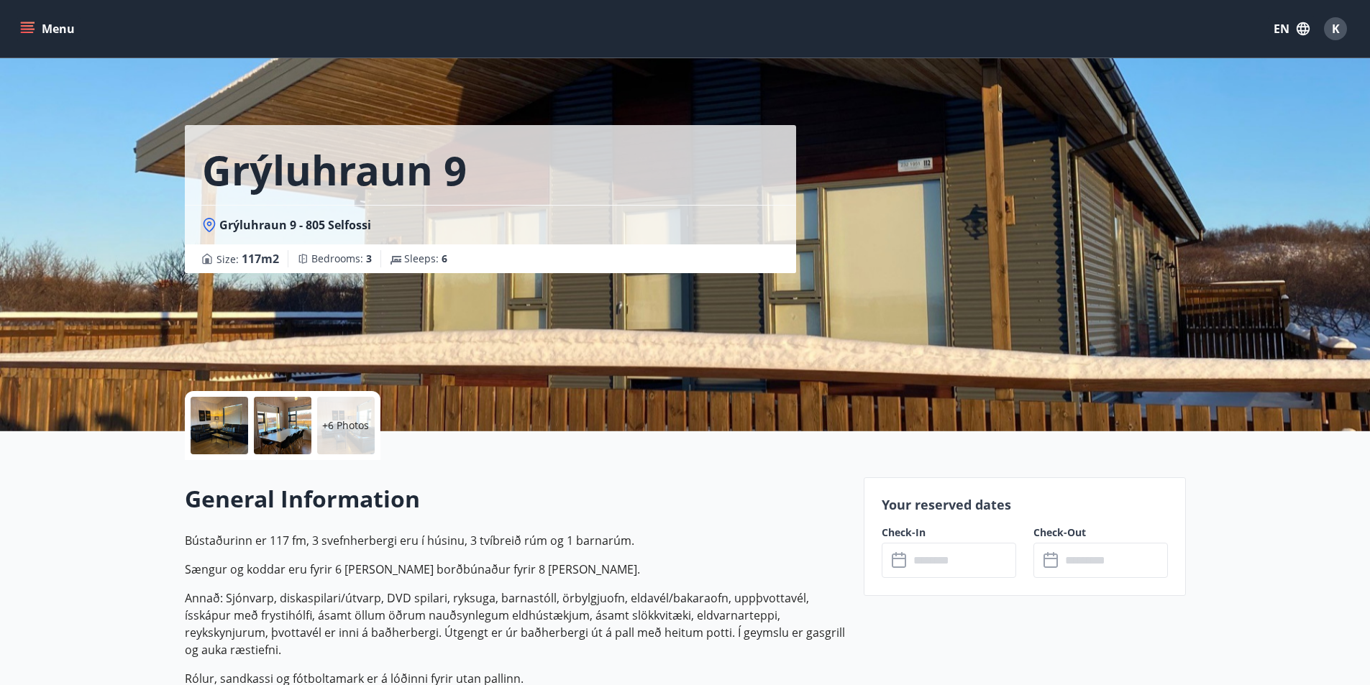
click at [898, 560] on icon at bounding box center [900, 560] width 17 height 17
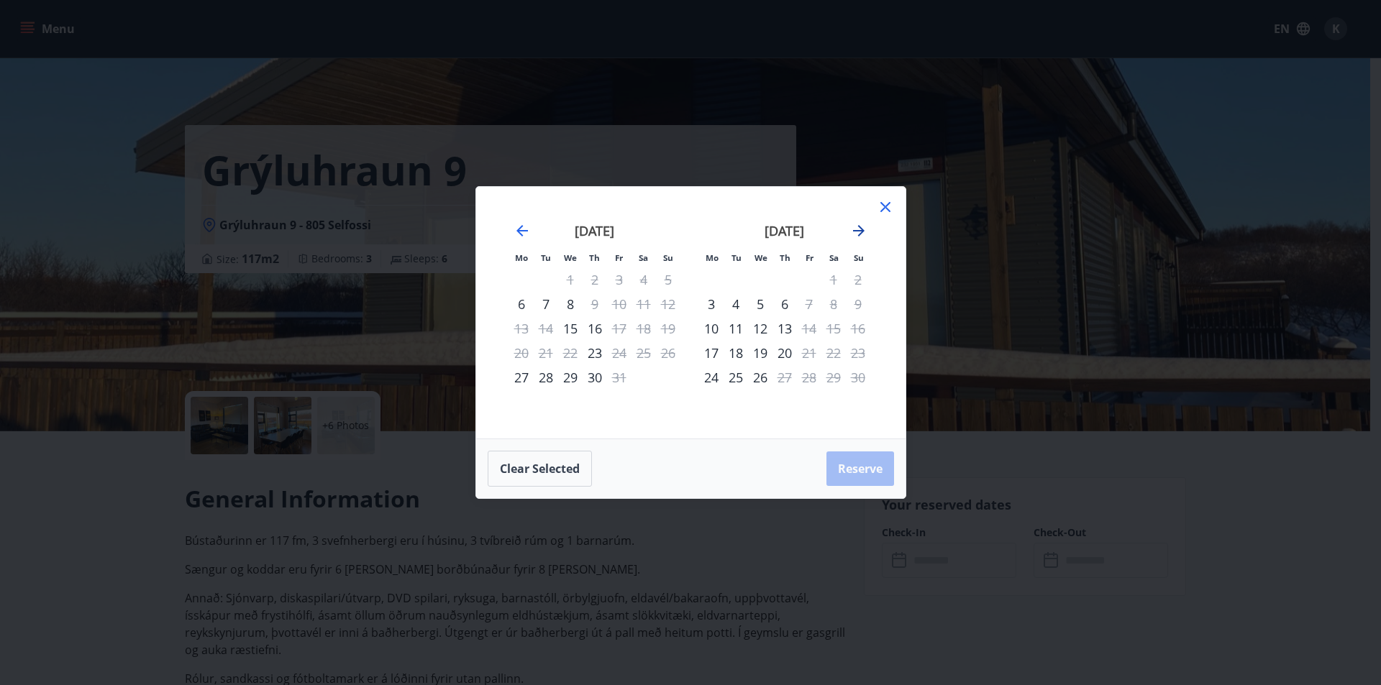
click at [855, 229] on icon "Move forward to switch to the next month." at bounding box center [858, 230] width 17 height 17
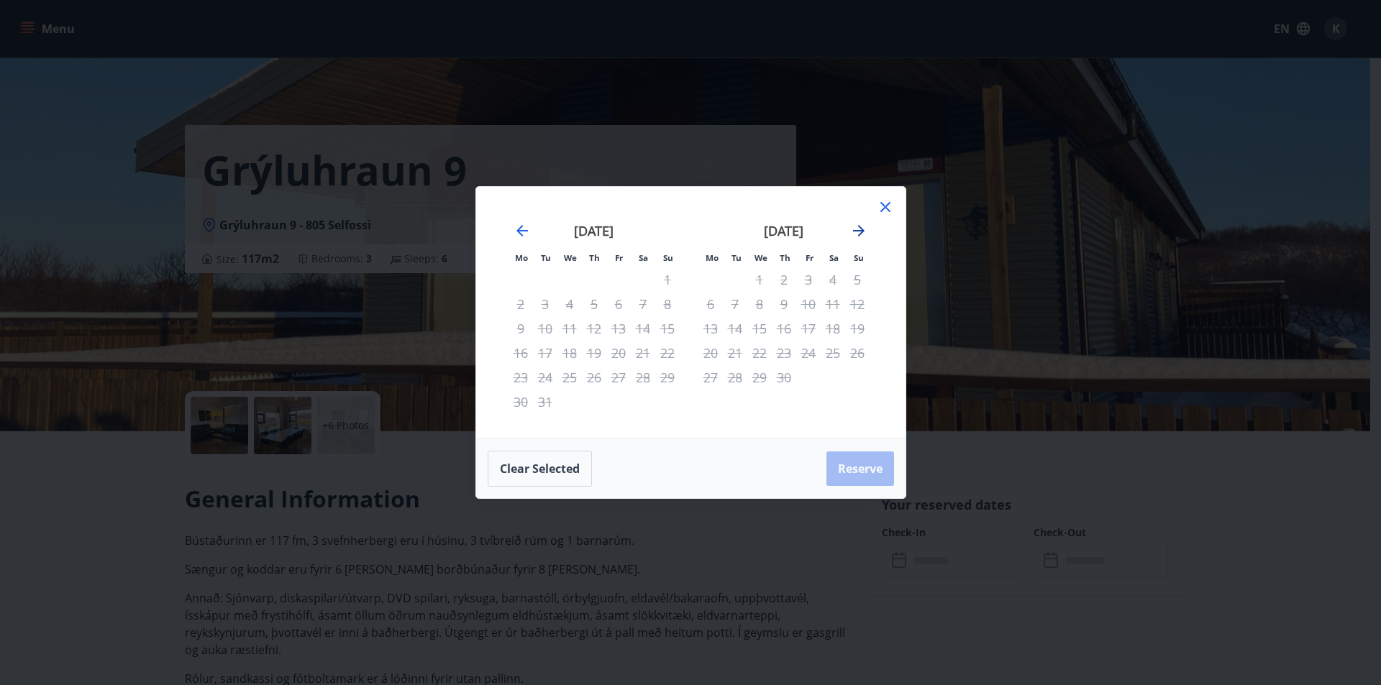
click at [855, 229] on icon "Move forward to switch to the next month." at bounding box center [858, 230] width 17 height 17
click at [892, 202] on icon at bounding box center [885, 206] width 17 height 17
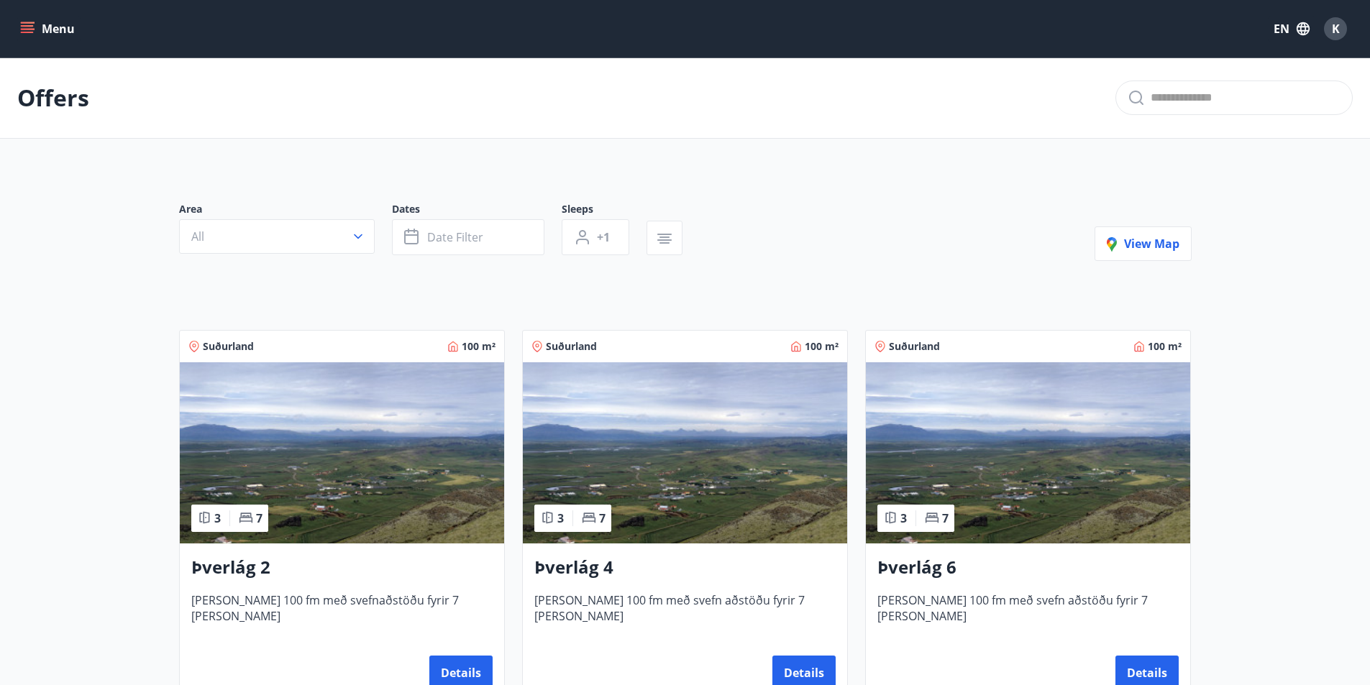
click at [17, 28] on button "Menu" at bounding box center [48, 29] width 63 height 26
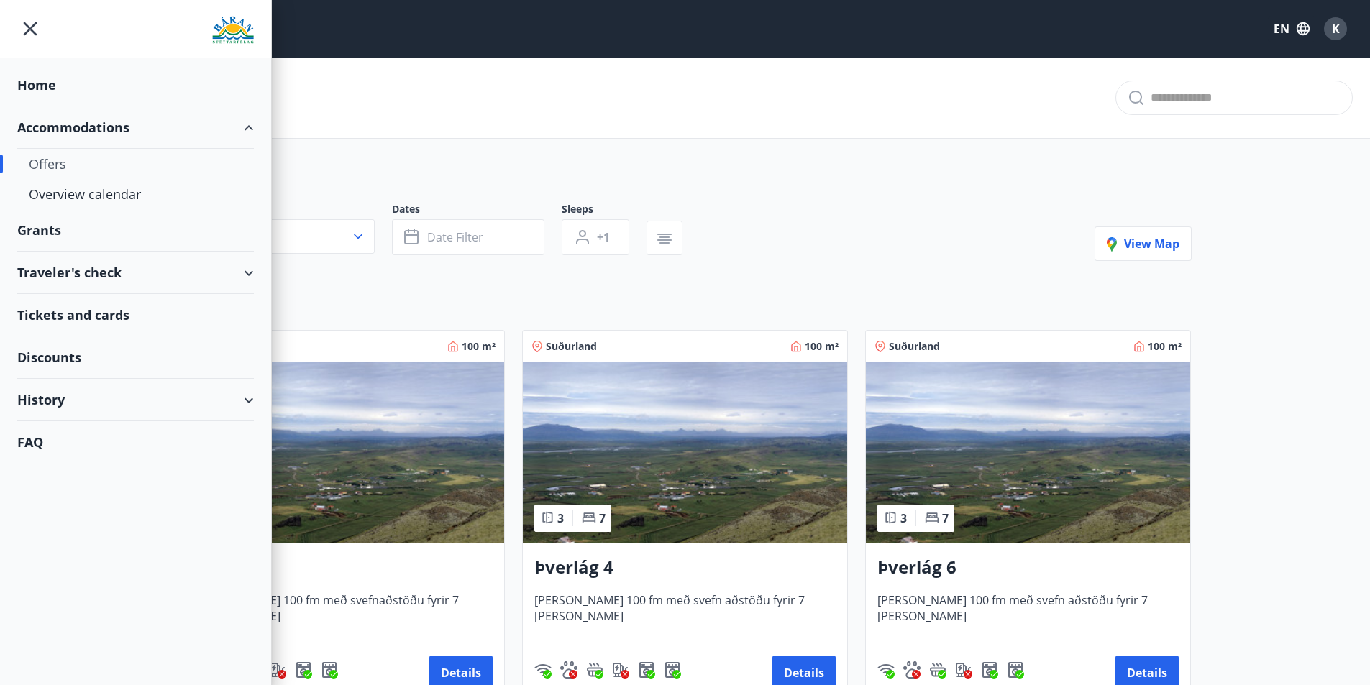
click at [105, 311] on div "Tickets and cards" at bounding box center [135, 315] width 237 height 42
